Goal: Obtain resource: Download file/media

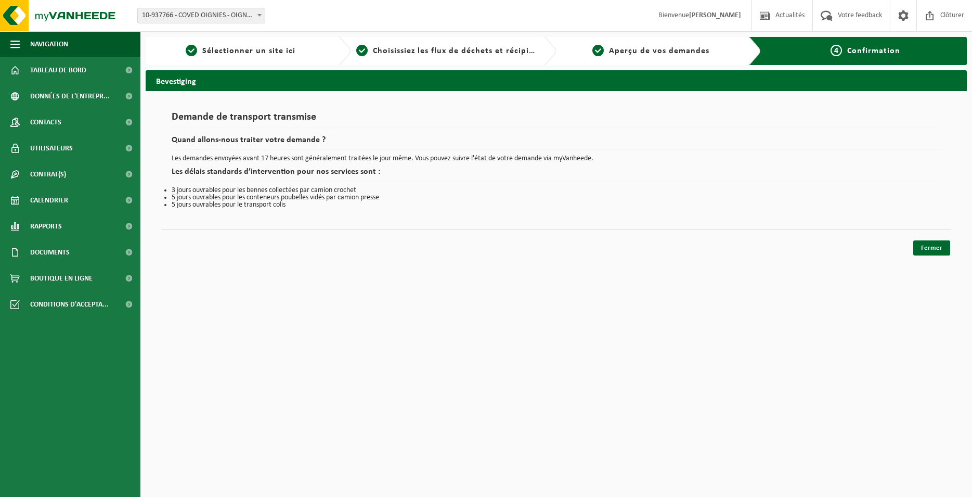
click at [928, 252] on link "Fermer" at bounding box center [932, 247] width 37 height 15
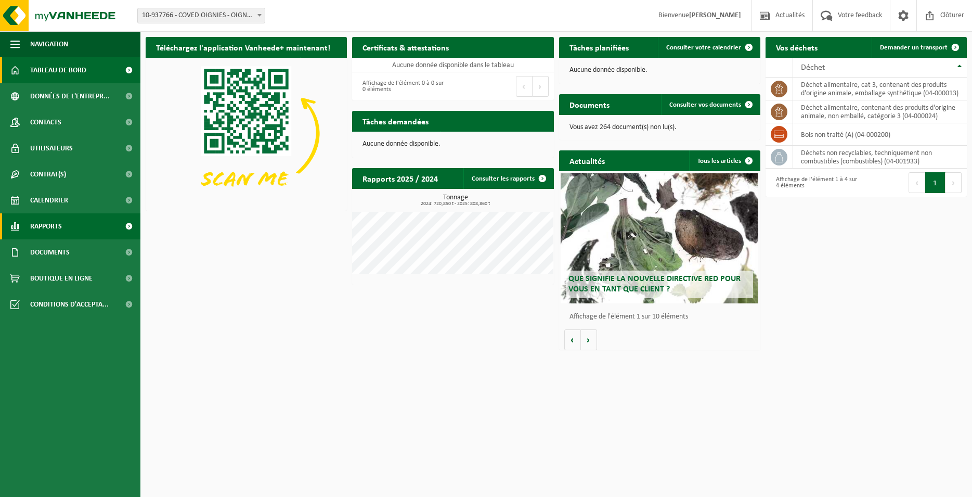
click at [130, 224] on span at bounding box center [128, 226] width 23 height 26
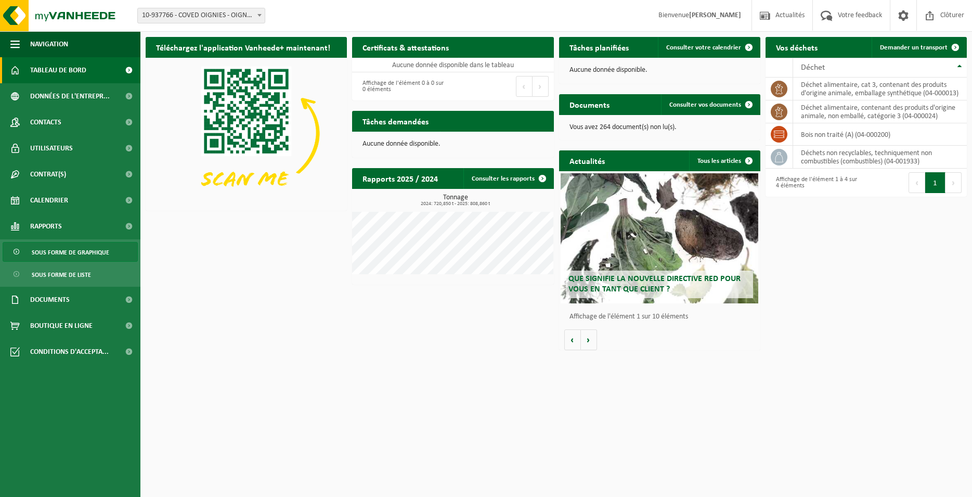
click at [103, 255] on span "Sous forme de graphique" at bounding box center [71, 252] width 78 height 20
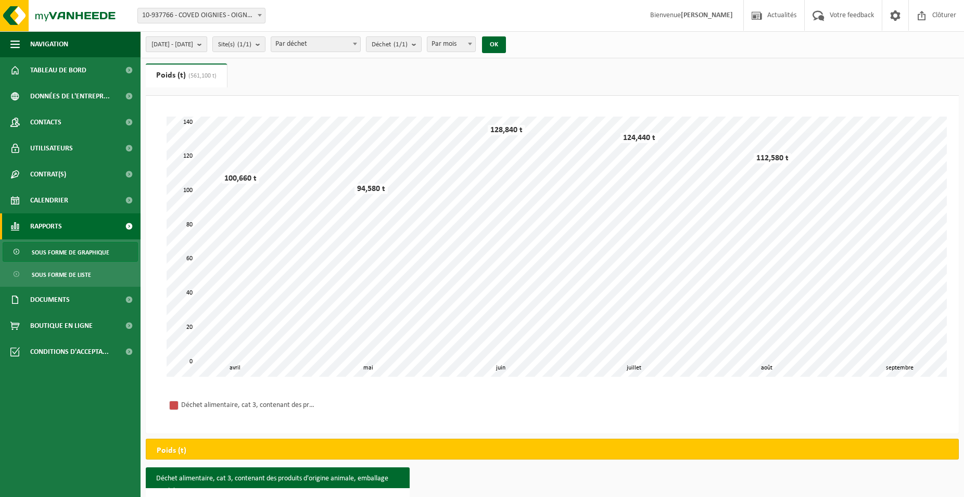
click at [193, 48] on span "[DATE] - [DATE]" at bounding box center [172, 45] width 42 height 16
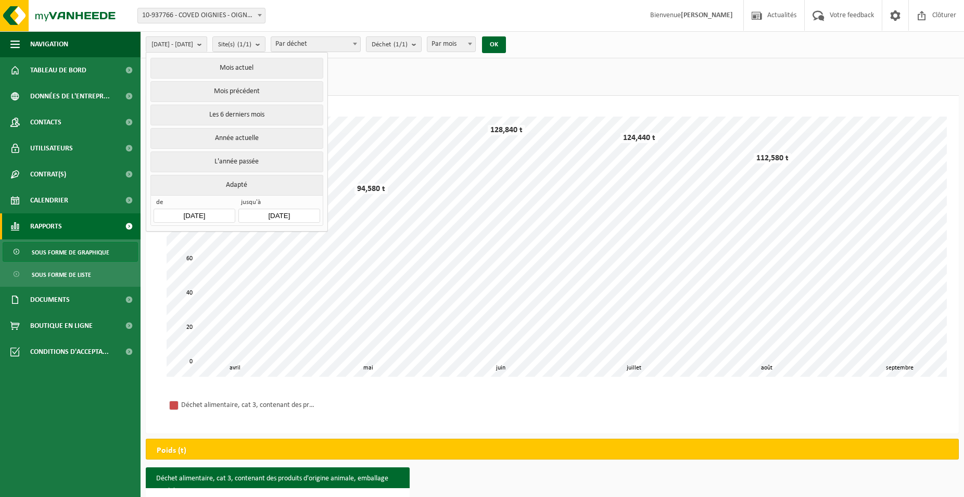
click at [516, 111] on div "Patientez Le téléchargement est un peu long en raison de la grande quantité de …" at bounding box center [552, 246] width 792 height 281
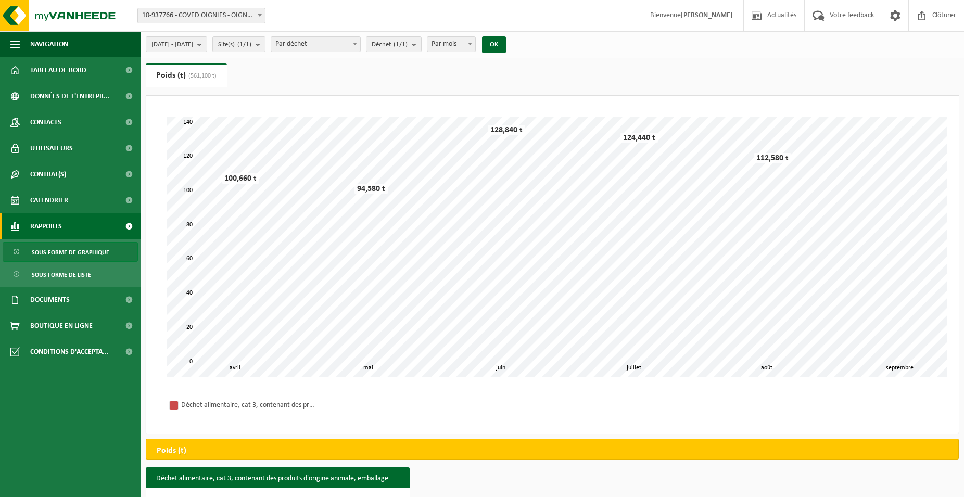
click at [84, 252] on span "Sous forme de graphique" at bounding box center [71, 252] width 78 height 20
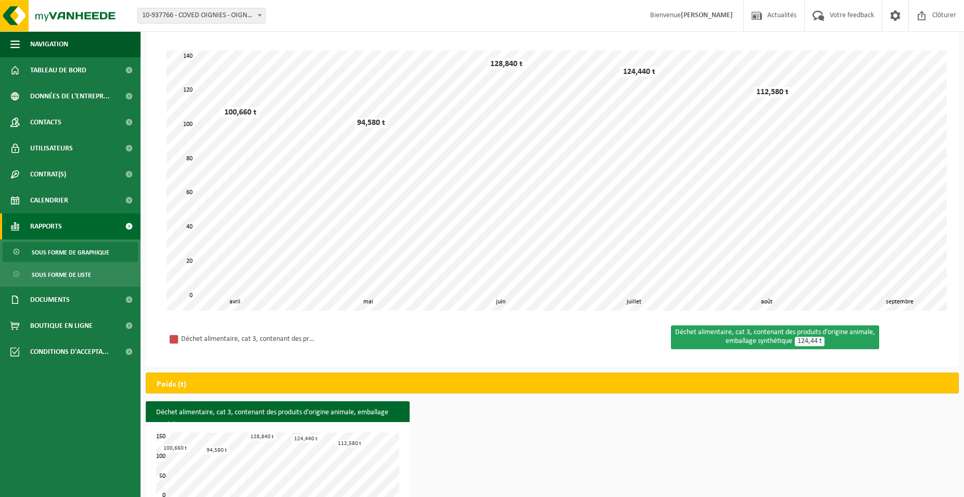
scroll to position [89, 0]
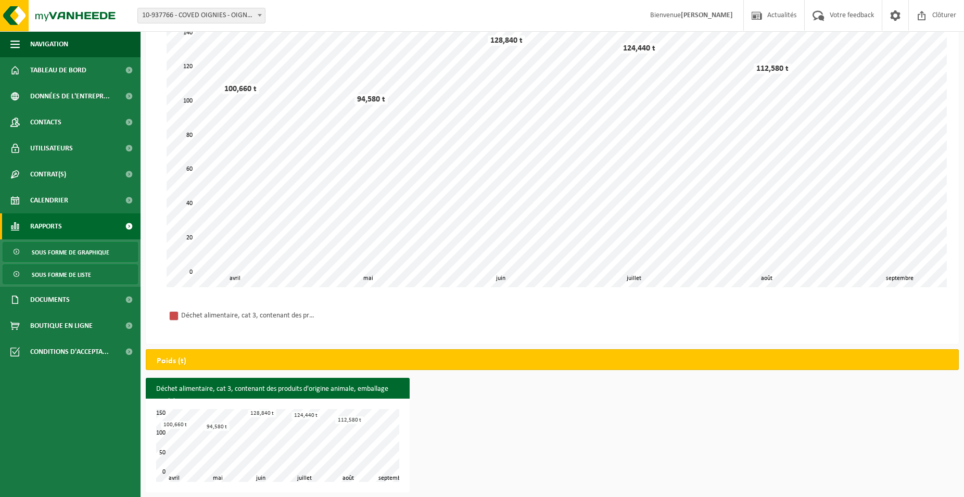
click at [57, 278] on span "Sous forme de liste" at bounding box center [61, 275] width 59 height 20
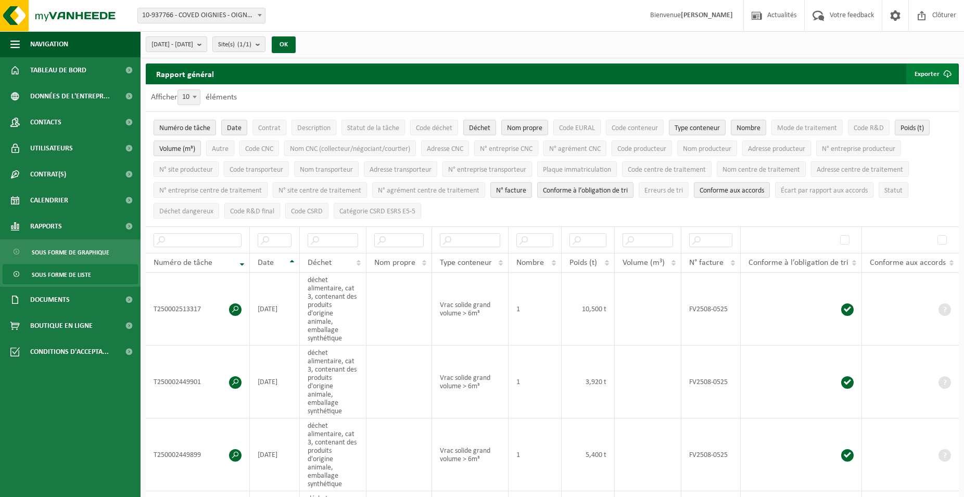
click at [934, 76] on button "Exporter" at bounding box center [932, 73] width 52 height 21
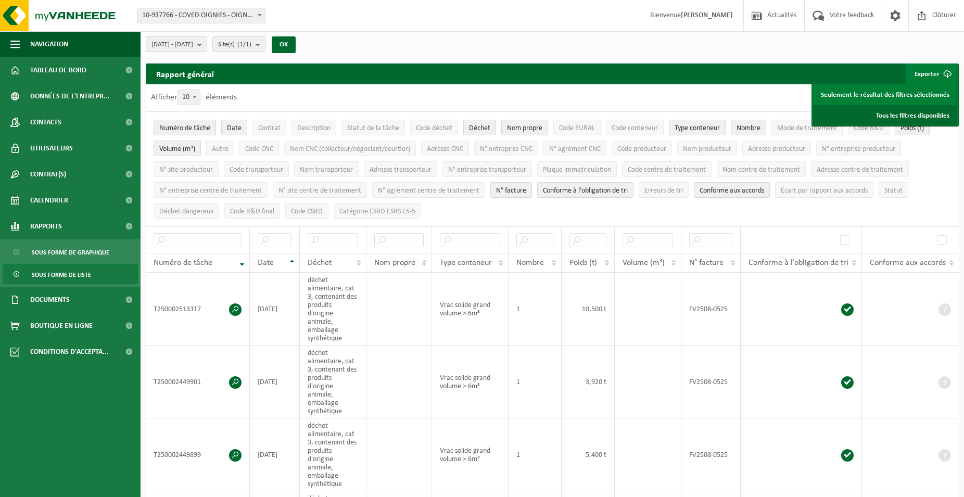
click at [920, 119] on link "Tous les filtres disponibles" at bounding box center [885, 115] width 144 height 21
